Goal: Task Accomplishment & Management: Complete application form

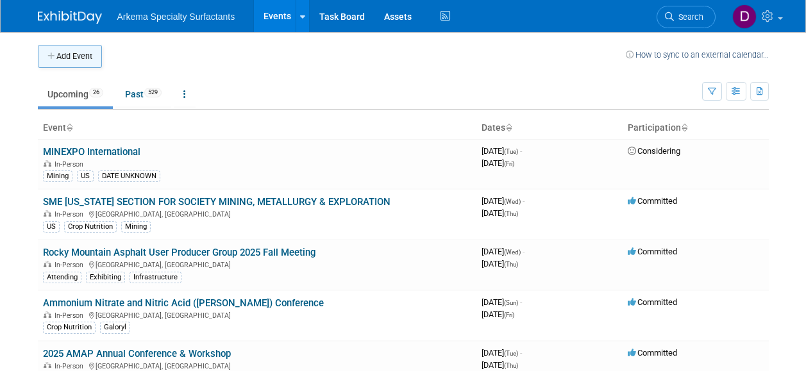
click at [97, 60] on button "Add Event" at bounding box center [70, 56] width 64 height 23
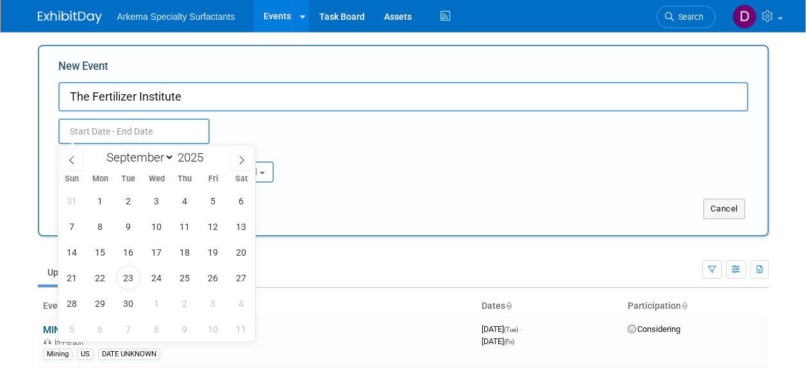
click at [85, 130] on input "text" at bounding box center [133, 132] width 151 height 26
click at [206, 101] on input "The Fertilizer Institute" at bounding box center [403, 96] width 690 height 29
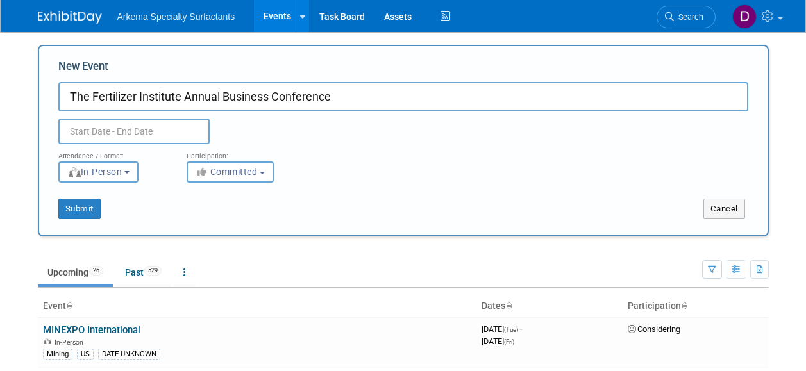
type input "The Fertilizer Institute Annual Business Conference"
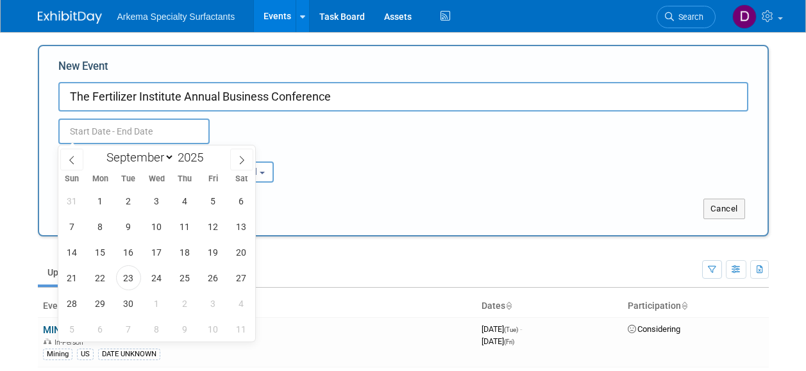
click at [137, 126] on input "text" at bounding box center [133, 132] width 151 height 26
click at [245, 162] on icon at bounding box center [241, 160] width 9 height 9
select select "11"
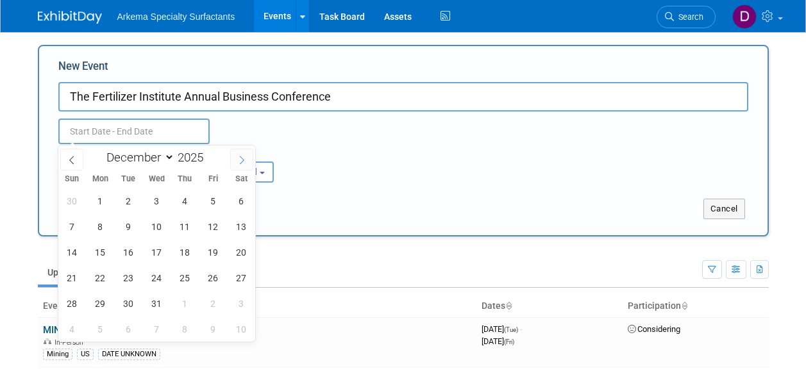
click at [245, 162] on icon at bounding box center [241, 160] width 9 height 9
type input "2026"
click at [245, 162] on icon at bounding box center [241, 160] width 9 height 9
select select "1"
click at [103, 250] on span "16" at bounding box center [100, 252] width 25 height 25
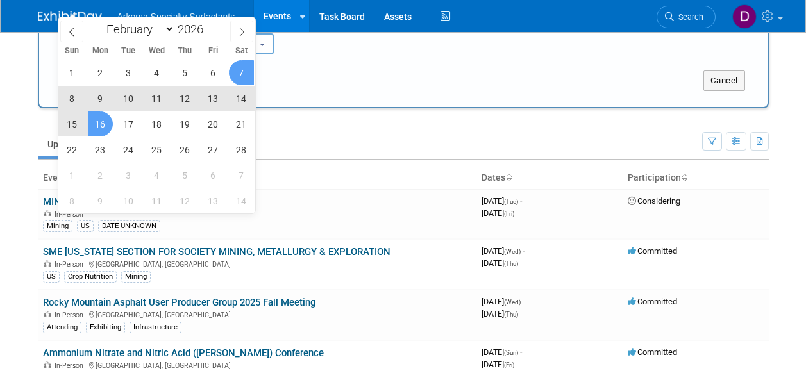
scroll to position [64, 0]
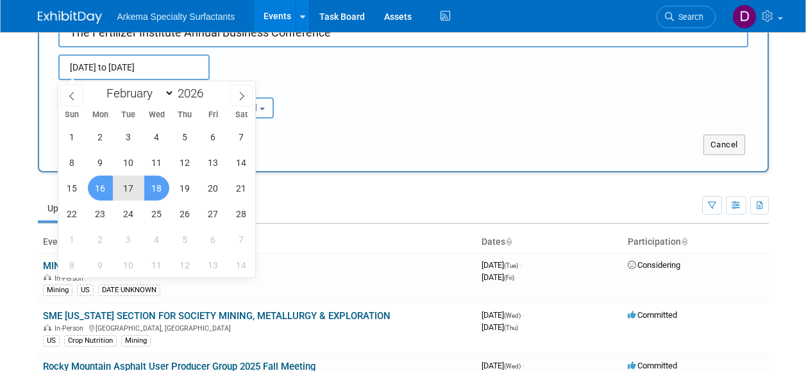
click at [161, 190] on span "18" at bounding box center [156, 188] width 25 height 25
type input "[DATE] to [DATE]"
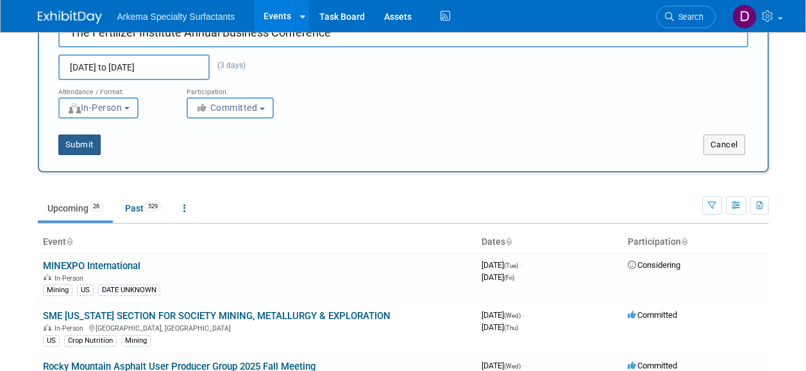
click at [89, 142] on button "Submit" at bounding box center [79, 145] width 42 height 21
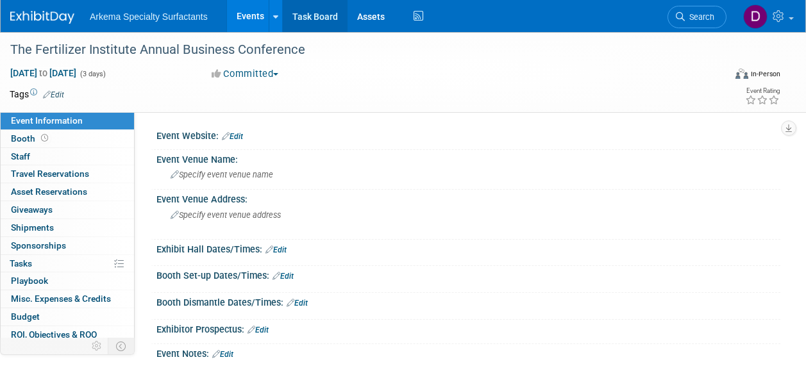
click at [297, 23] on link "Task Board" at bounding box center [315, 16] width 65 height 32
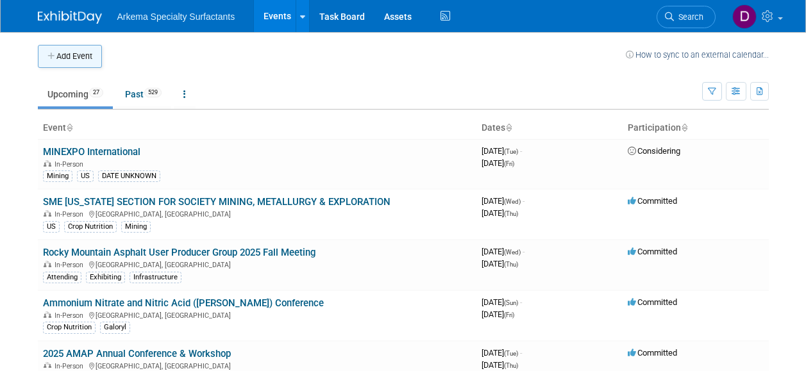
click at [87, 59] on button "Add Event" at bounding box center [70, 56] width 64 height 23
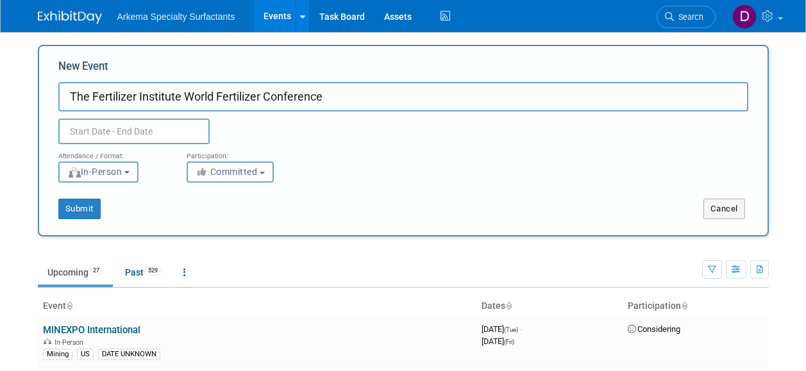
type input "The Fertilizer Institute World Fertilizer Conference"
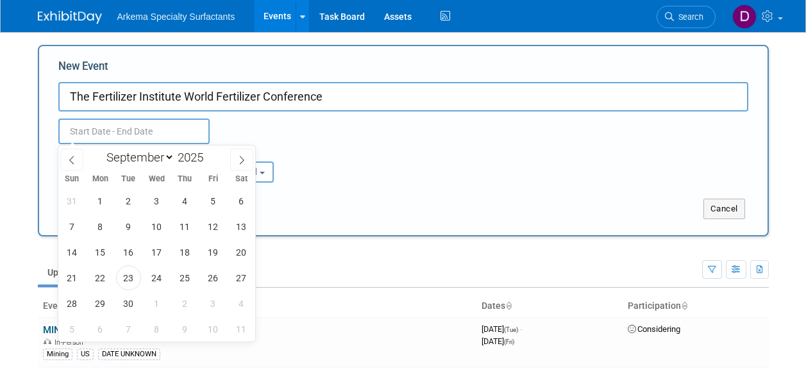
click at [185, 131] on input "text" at bounding box center [133, 132] width 151 height 26
click at [242, 158] on icon at bounding box center [241, 160] width 9 height 9
select select "11"
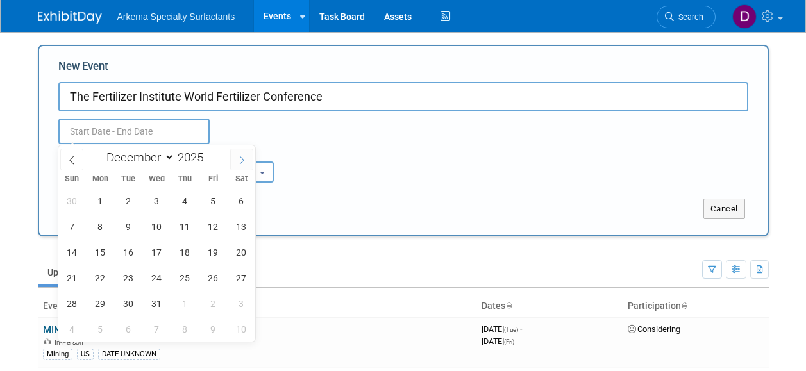
click at [242, 158] on icon at bounding box center [241, 160] width 9 height 9
type input "2026"
click at [242, 158] on icon at bounding box center [241, 160] width 9 height 9
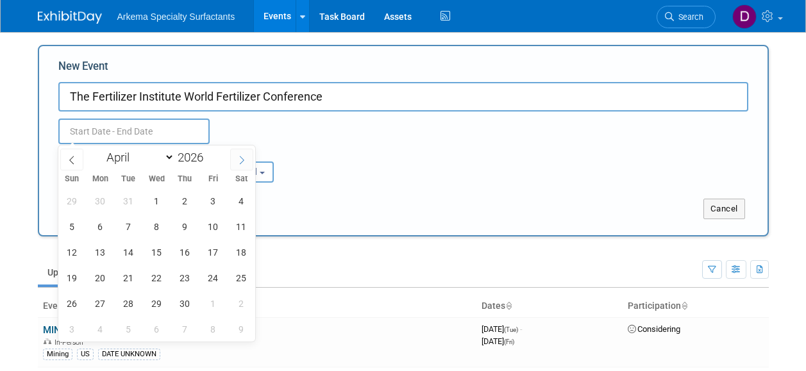
click at [242, 158] on icon at bounding box center [241, 160] width 9 height 9
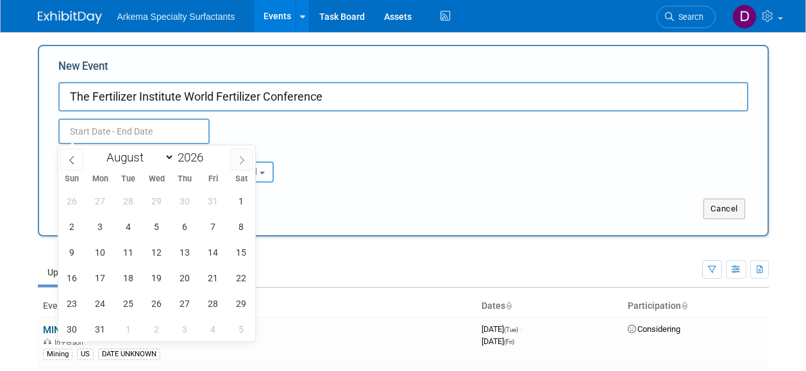
select select "8"
click at [101, 303] on span "28" at bounding box center [100, 303] width 25 height 25
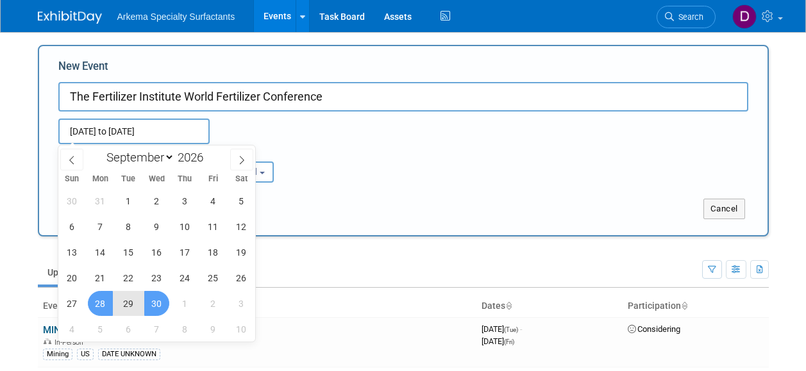
click at [158, 303] on span "30" at bounding box center [156, 303] width 25 height 25
type input "Sep 28, 2026 to Sep 30, 2026"
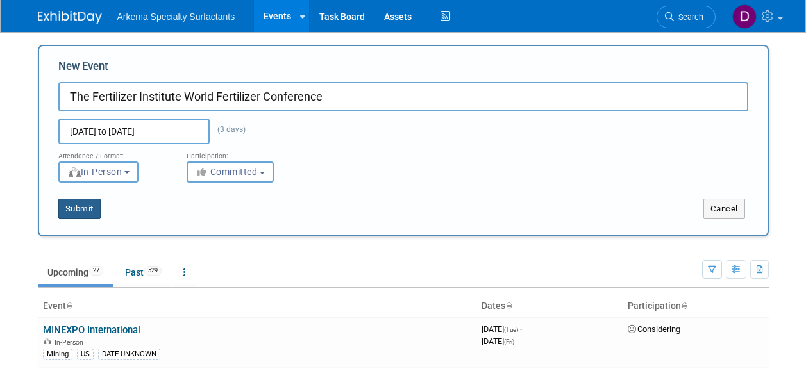
click at [82, 214] on button "Submit" at bounding box center [79, 209] width 42 height 21
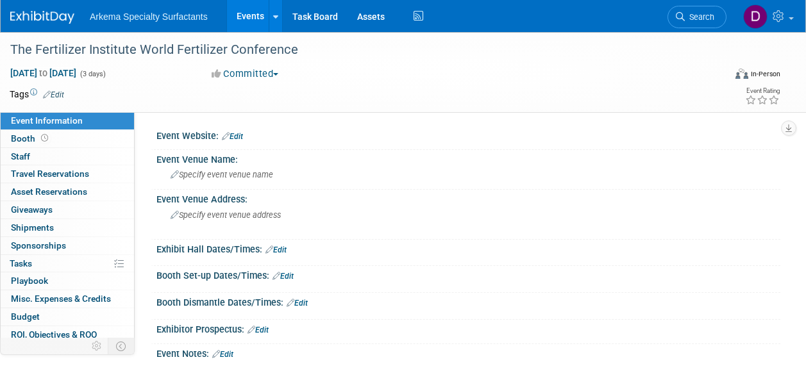
click at [46, 15] on img at bounding box center [42, 17] width 64 height 13
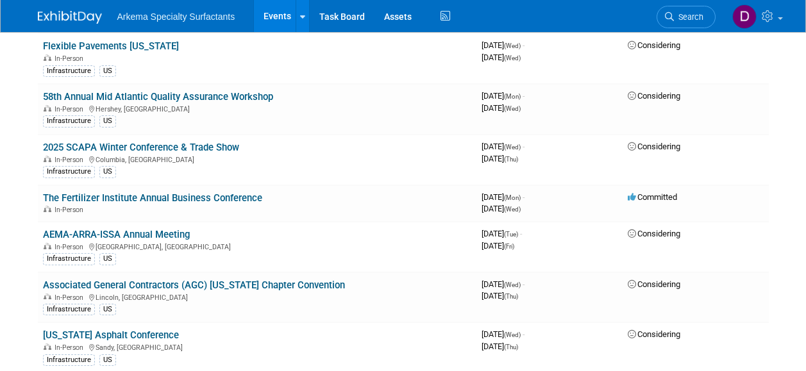
scroll to position [769, 0]
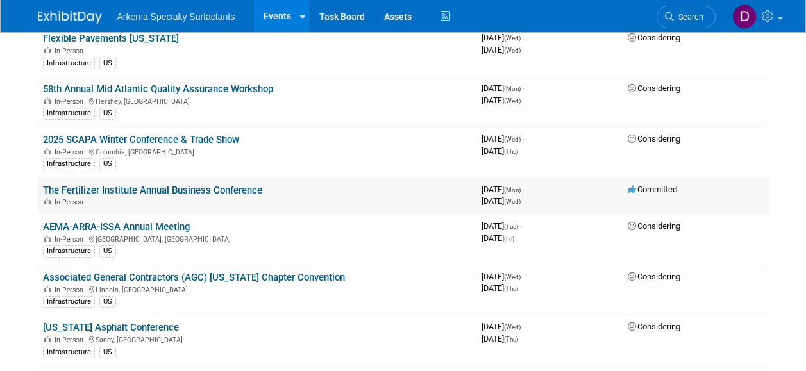
click at [263, 199] on div "In-Person" at bounding box center [257, 201] width 428 height 10
click at [620, 192] on td "3980188800 [DATE] (Mon) - [DATE] (Wed)" at bounding box center [549, 196] width 146 height 37
click at [231, 192] on link "The Fertilizer Institute Annual Business Conference" at bounding box center [152, 191] width 219 height 12
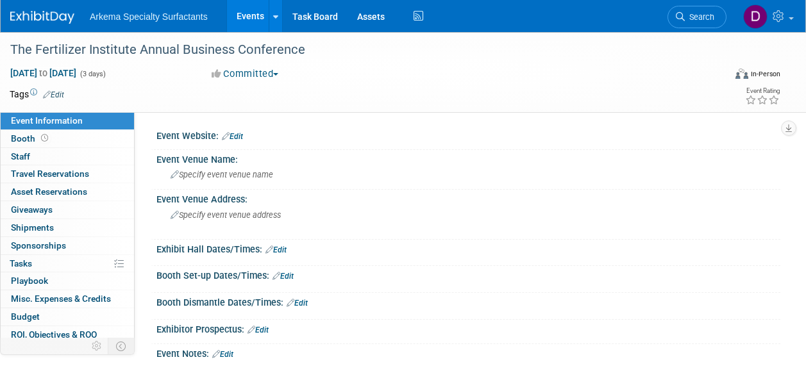
click at [278, 73] on span "button" at bounding box center [275, 74] width 5 height 3
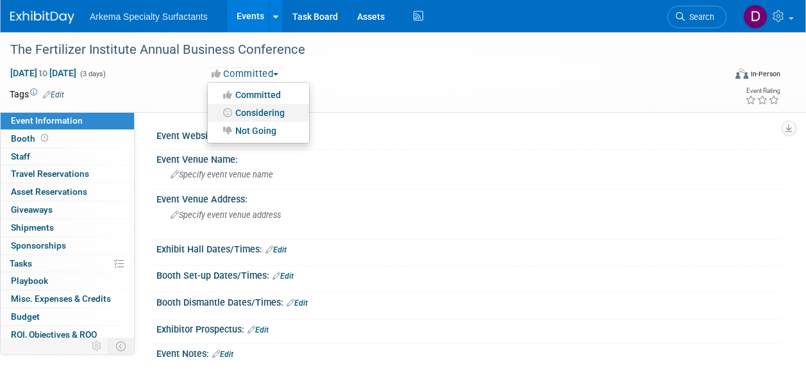
click at [281, 117] on link "Considering" at bounding box center [258, 113] width 101 height 18
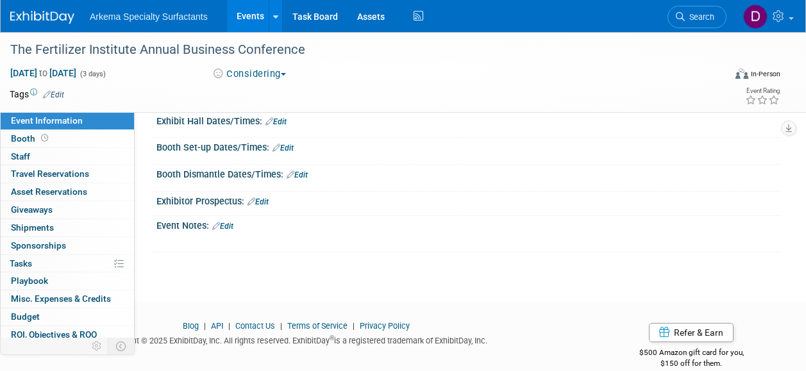
scroll to position [147, 0]
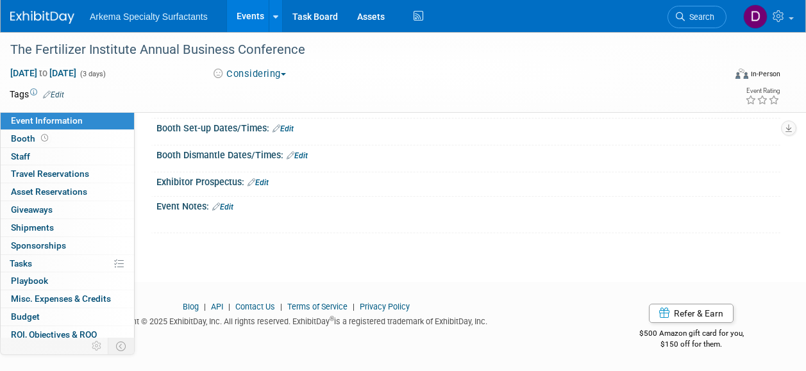
click at [53, 20] on img at bounding box center [42, 17] width 64 height 13
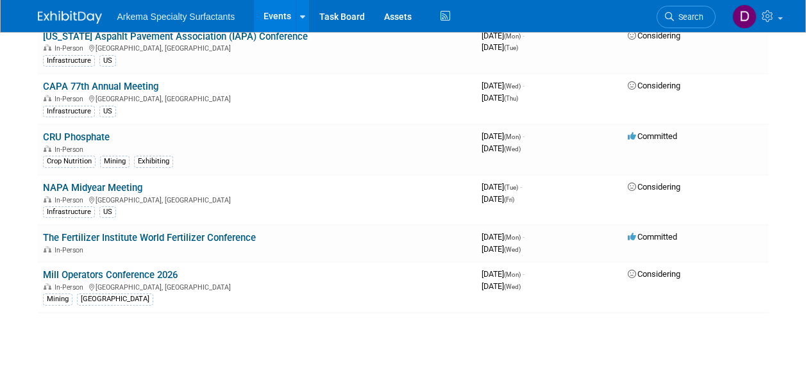
scroll to position [1218, 0]
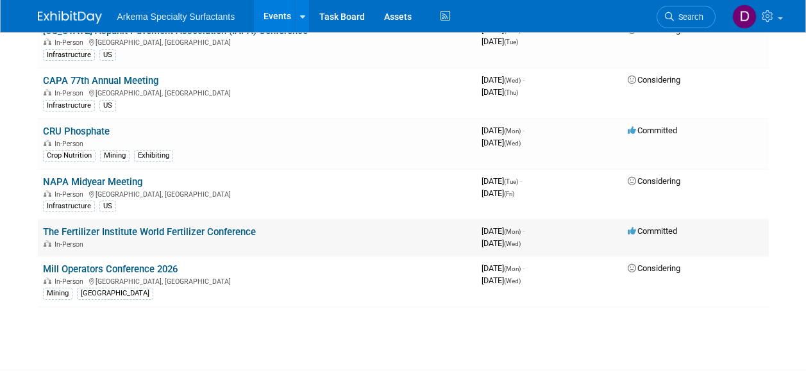
click at [289, 233] on td "The Fertilizer Institute World Fertilizer Conference In-Person" at bounding box center [257, 237] width 439 height 37
click at [660, 229] on span "Committed" at bounding box center [652, 231] width 49 height 10
click at [189, 237] on link "The Fertilizer Institute World Fertilizer Conference" at bounding box center [149, 232] width 213 height 12
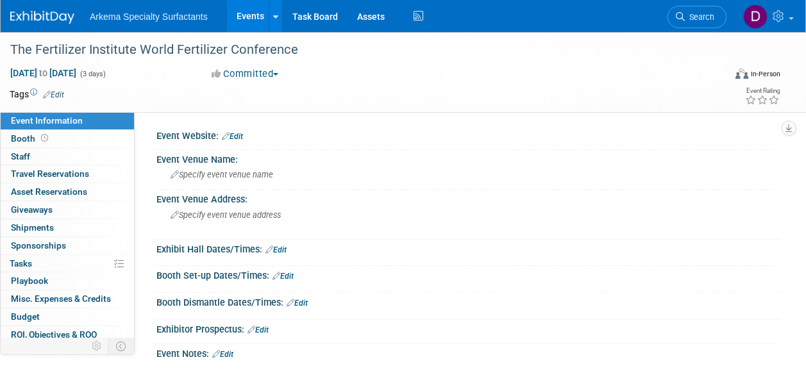
click at [280, 77] on button "Committed" at bounding box center [245, 73] width 76 height 13
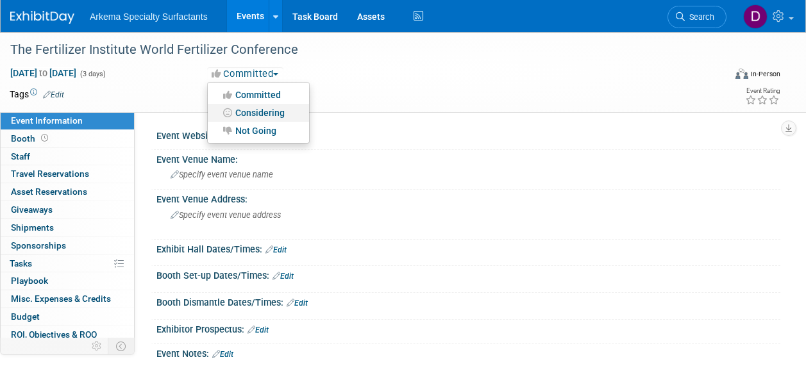
click at [267, 108] on link "Considering" at bounding box center [258, 113] width 101 height 18
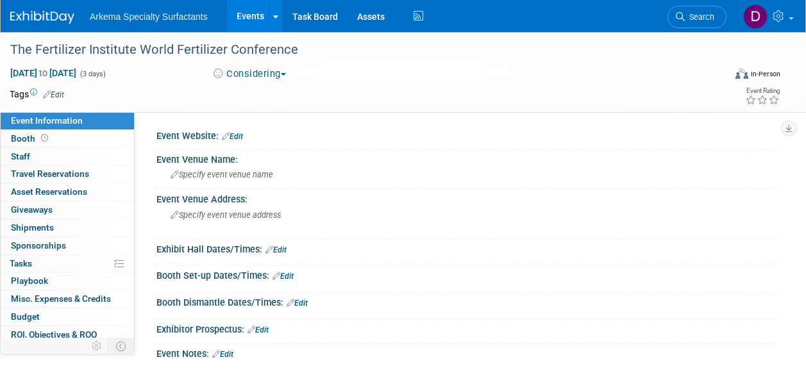
click at [42, 22] on img at bounding box center [42, 17] width 64 height 13
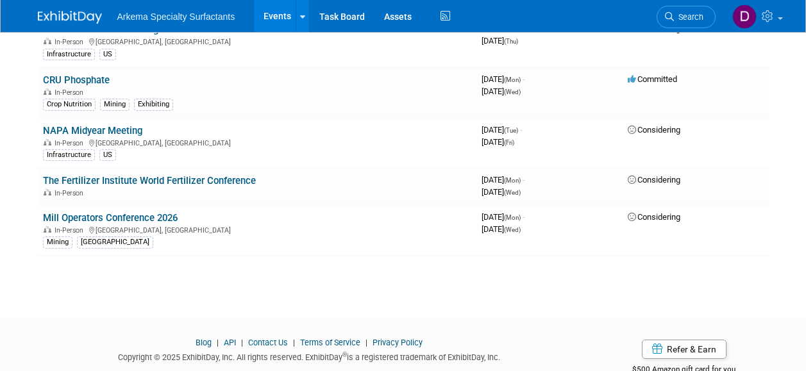
scroll to position [1282, 0]
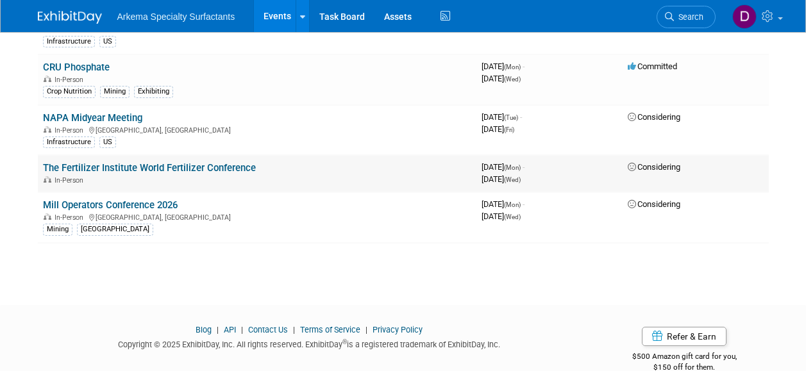
click at [364, 180] on div "In-Person" at bounding box center [257, 179] width 428 height 10
click at [194, 171] on link "The Fertilizer Institute World Fertilizer Conference" at bounding box center [149, 168] width 213 height 12
